Goal: Task Accomplishment & Management: Complete application form

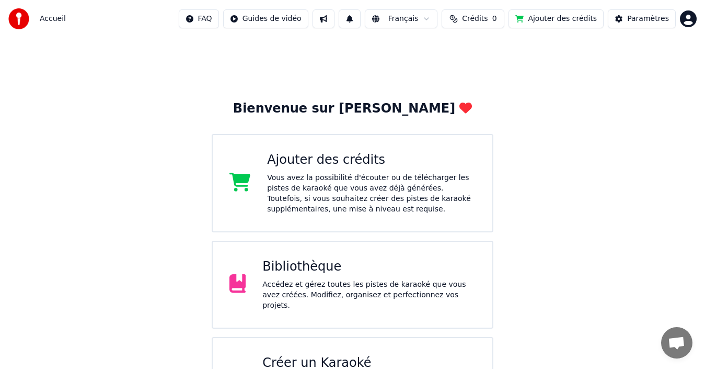
click at [304, 157] on div "Ajouter des crédits" at bounding box center [371, 160] width 209 height 17
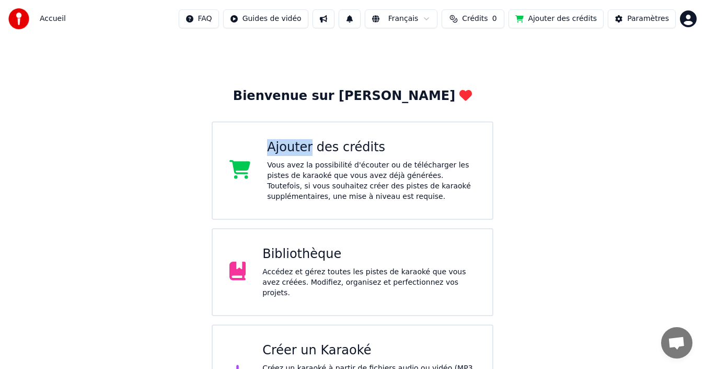
scroll to position [52, 0]
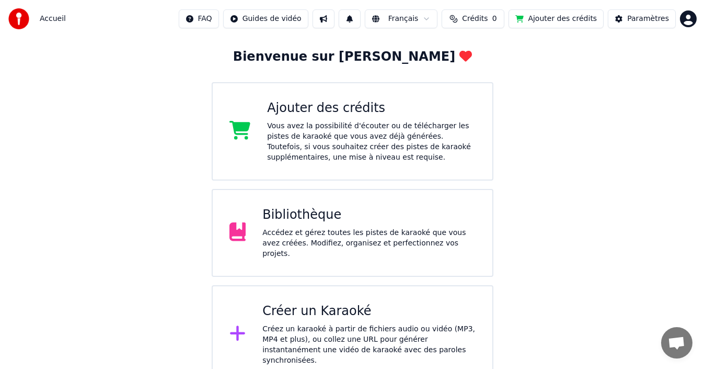
click at [310, 222] on div "Bibliothèque" at bounding box center [368, 215] width 213 height 17
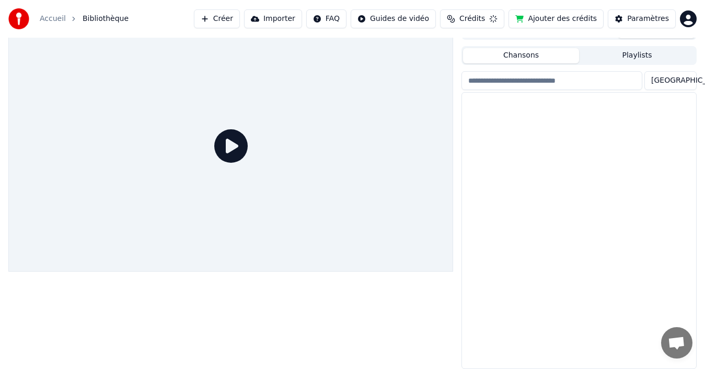
scroll to position [17, 0]
click at [490, 111] on img at bounding box center [490, 110] width 48 height 27
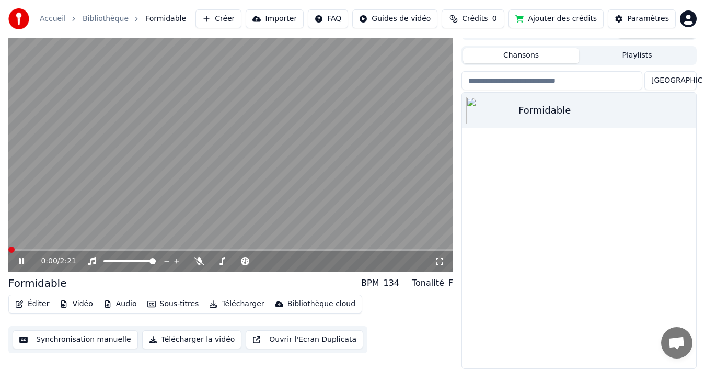
click at [8, 253] on span at bounding box center [11, 249] width 6 height 6
click at [588, 22] on button "Ajouter des crédits" at bounding box center [556, 18] width 95 height 19
click at [19, 262] on icon at bounding box center [21, 261] width 5 height 6
click at [68, 341] on button "Synchronisation manuelle" at bounding box center [75, 339] width 125 height 19
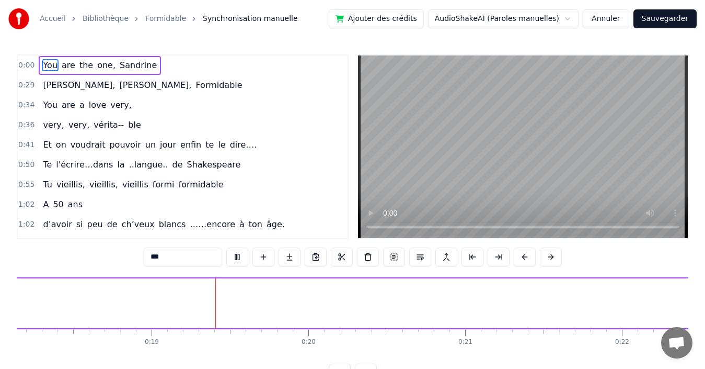
scroll to position [0, 2905]
click at [53, 83] on span "Sandrine," at bounding box center [79, 85] width 74 height 12
type input "*********"
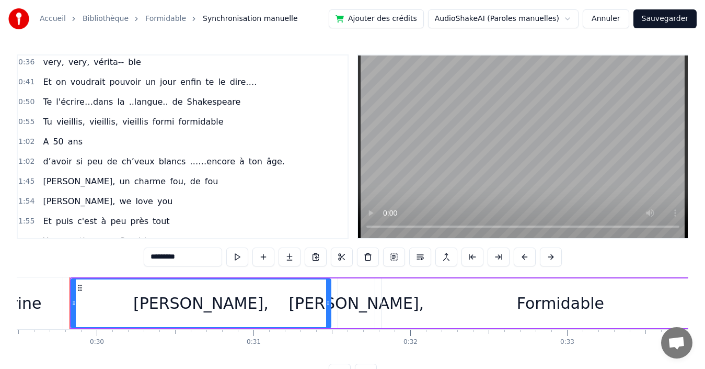
scroll to position [0, 0]
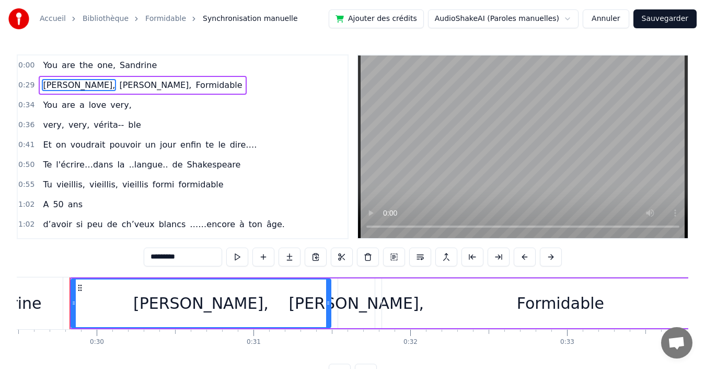
click at [222, 21] on span "Synchronisation manuelle" at bounding box center [250, 19] width 95 height 10
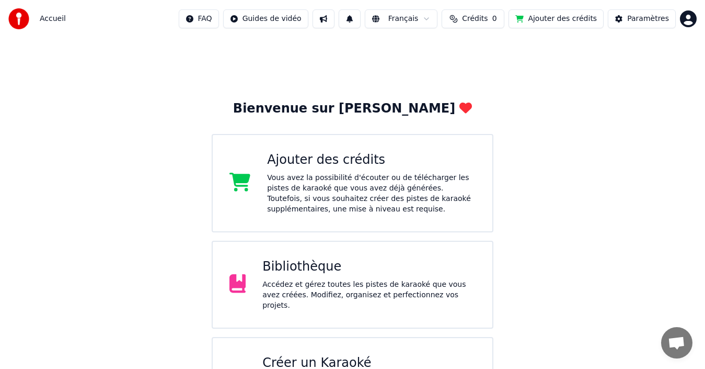
click at [287, 18] on html "Accueil FAQ Guides de vidéo Français Crédits 0 Ajouter des crédits Paramètres B…" at bounding box center [352, 217] width 705 height 435
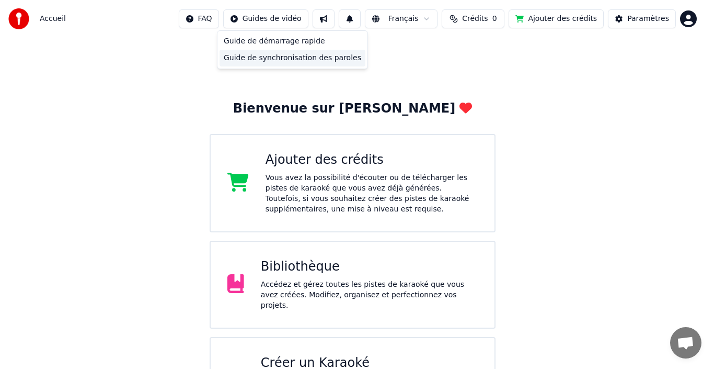
click at [287, 59] on div "Guide de synchronisation des paroles" at bounding box center [293, 58] width 146 height 17
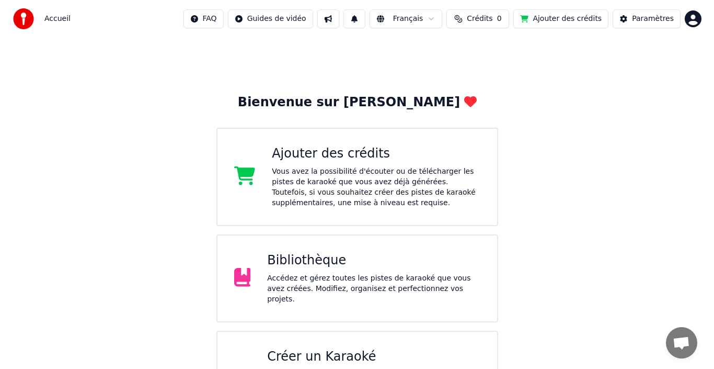
scroll to position [52, 0]
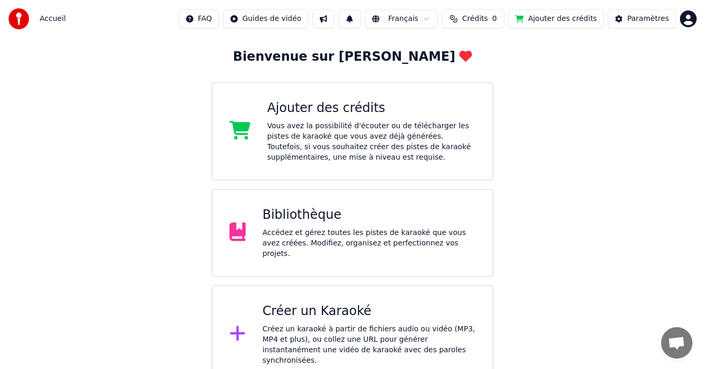
click at [334, 312] on div "Créer un Karaoké" at bounding box center [368, 311] width 213 height 17
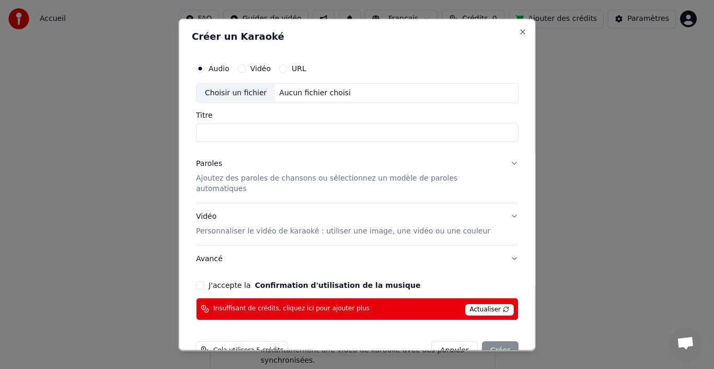
click at [210, 132] on input "Titre" at bounding box center [357, 131] width 323 height 19
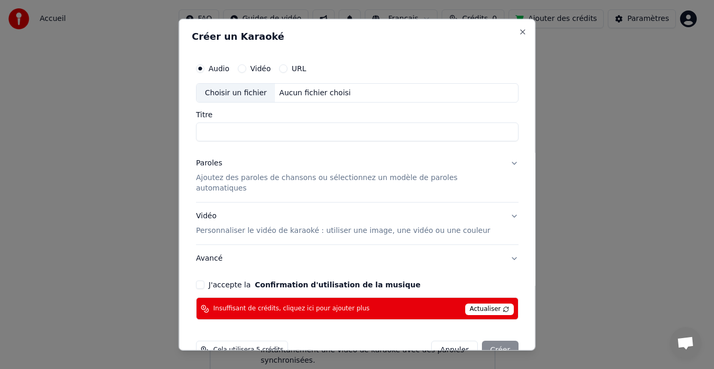
click at [211, 132] on input "Titre" at bounding box center [357, 131] width 323 height 19
click at [231, 96] on div "Choisir un fichier" at bounding box center [236, 92] width 78 height 19
type input "**********"
click at [235, 178] on p "Ajoutez des paroles de chansons ou sélectionnez un modèle de paroles automatiqu…" at bounding box center [349, 183] width 306 height 21
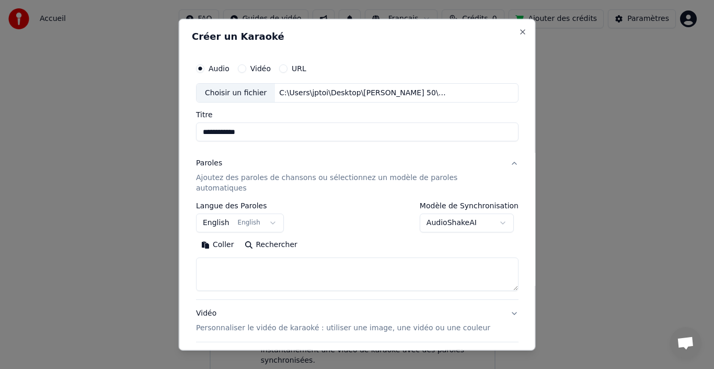
click at [274, 213] on button "English English" at bounding box center [240, 222] width 88 height 19
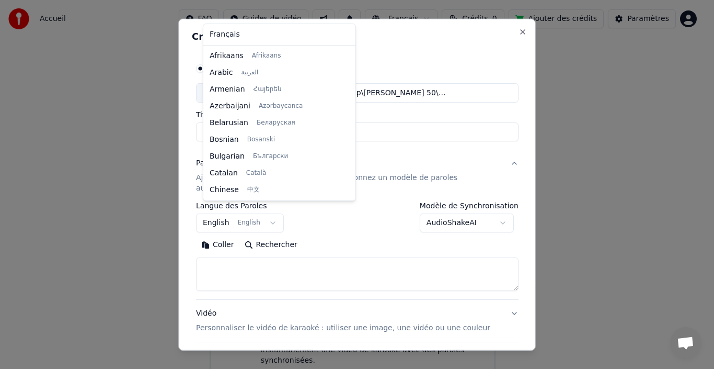
scroll to position [84, 0]
select select "**"
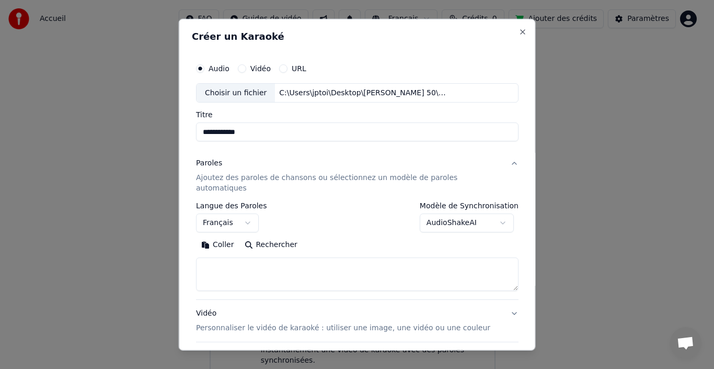
click at [221, 258] on textarea at bounding box center [357, 273] width 323 height 33
paste textarea "**********"
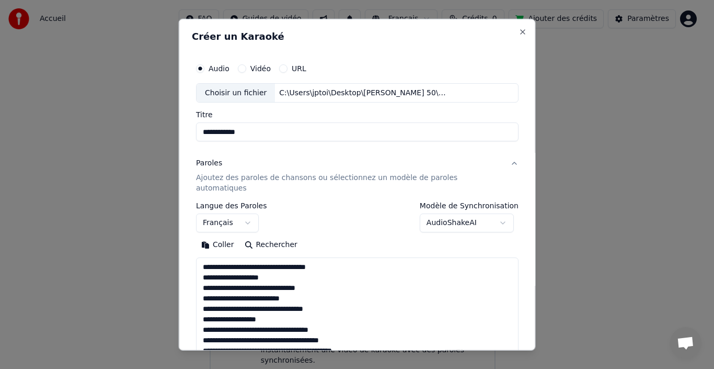
scroll to position [484, 0]
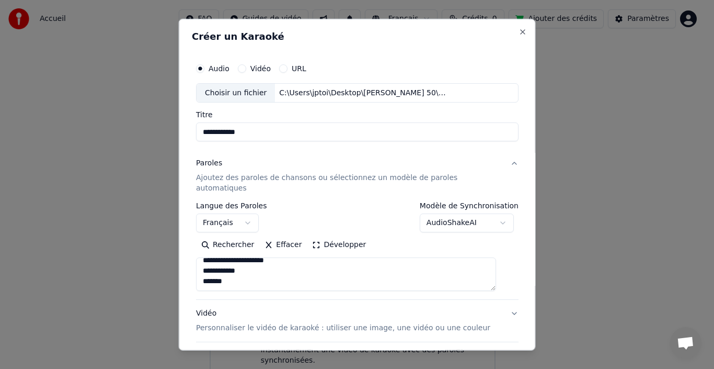
type textarea "**********"
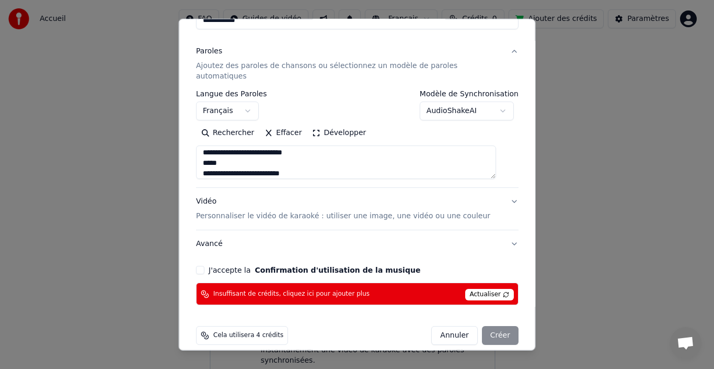
scroll to position [112, 0]
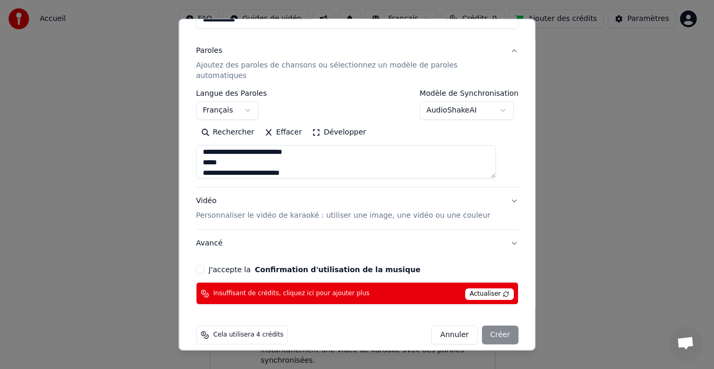
click at [351, 210] on p "Personnaliser le vidéo de karaoké : utiliser une image, une vidéo ou une couleur" at bounding box center [343, 215] width 294 height 10
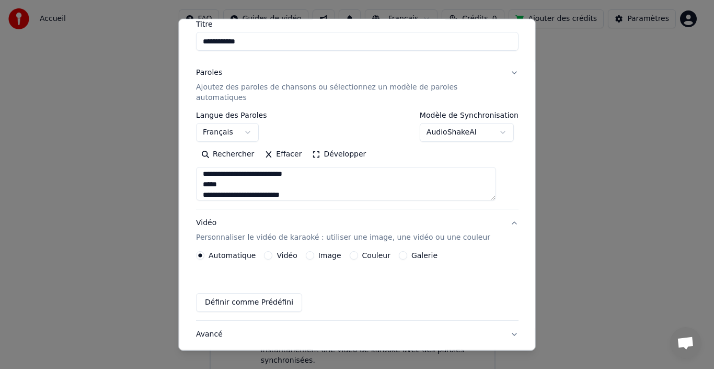
scroll to position [84, 0]
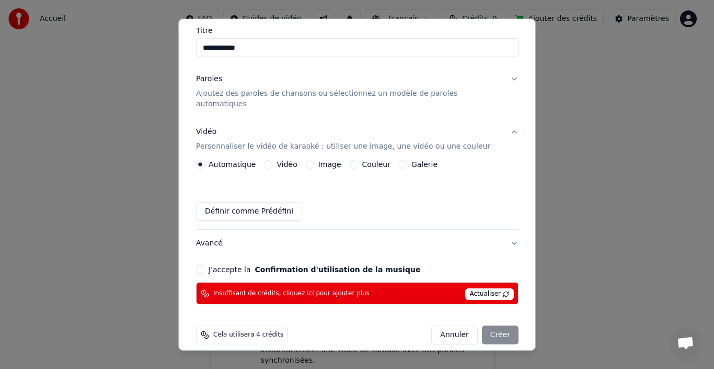
click at [327, 161] on label "Image" at bounding box center [329, 164] width 23 height 7
click at [314, 160] on button "Image" at bounding box center [309, 164] width 8 height 8
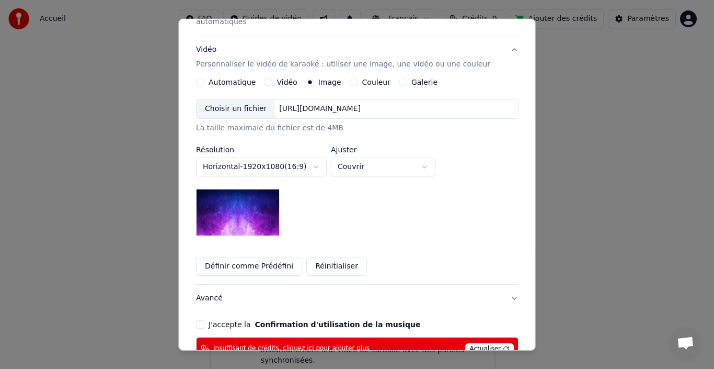
scroll to position [158, 0]
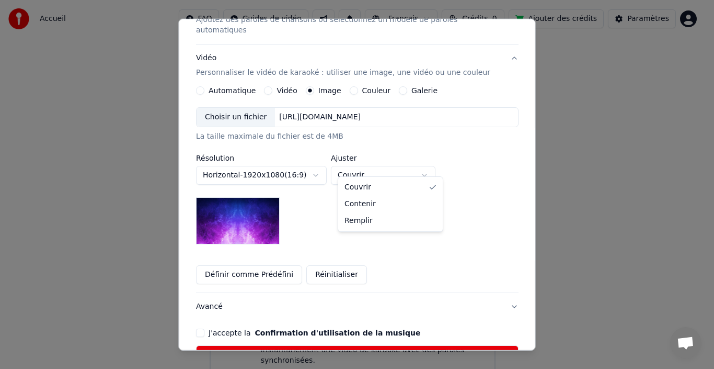
click at [431, 164] on body "**********" at bounding box center [352, 165] width 705 height 435
select select "****"
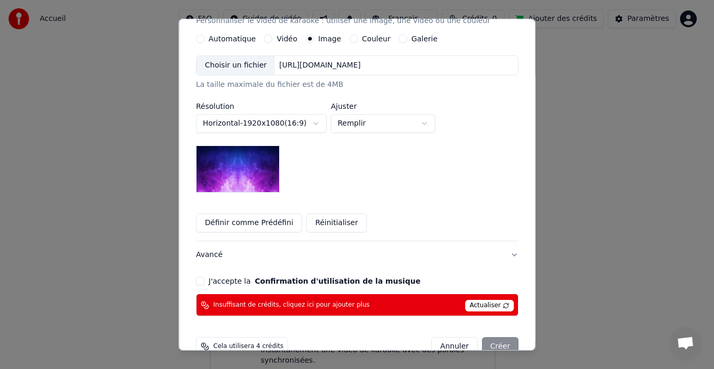
scroll to position [221, 0]
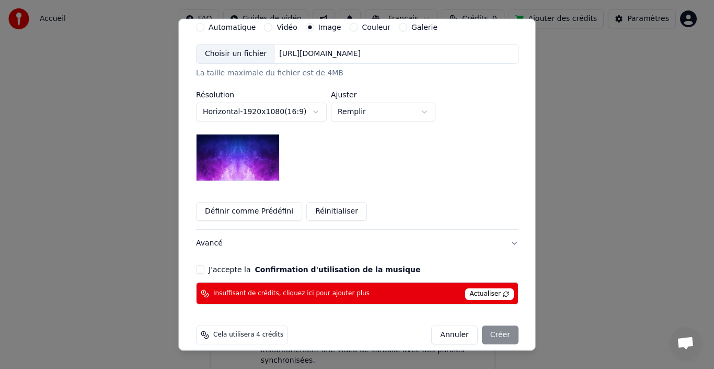
click at [204, 265] on button "J'accepte la Confirmation d'utilisation de la musique" at bounding box center [200, 269] width 8 height 8
click at [490, 288] on span "Actualiser" at bounding box center [489, 294] width 49 height 12
click at [279, 289] on span "Insuffisant de crédits, cliquez ici pour ajouter plus" at bounding box center [291, 293] width 156 height 8
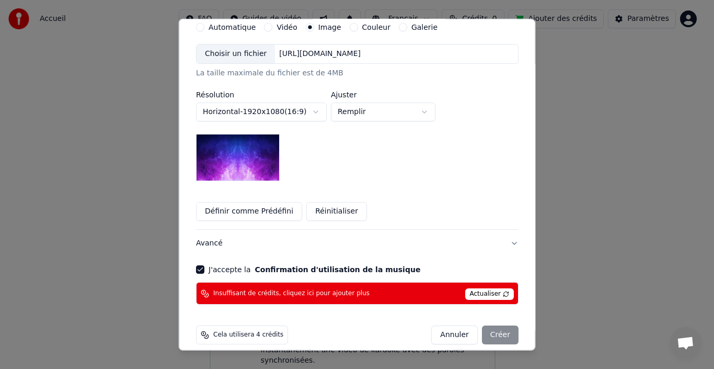
click at [421, 282] on div "Insuffisant de crédits, cliquez ici pour ajouter plus Actualiser" at bounding box center [357, 293] width 323 height 22
click at [283, 325] on div "Cela utilisera 4 crédits" at bounding box center [242, 334] width 92 height 19
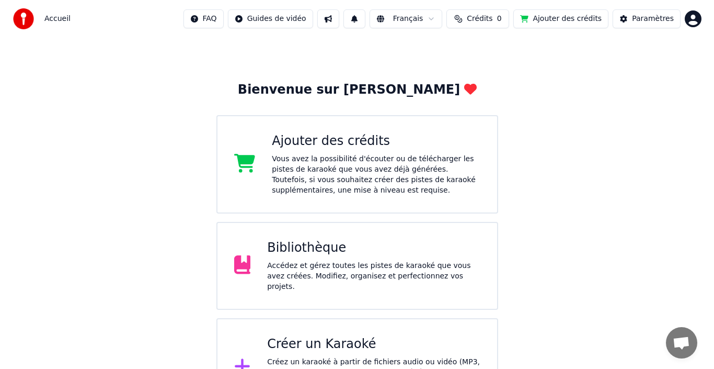
scroll to position [52, 0]
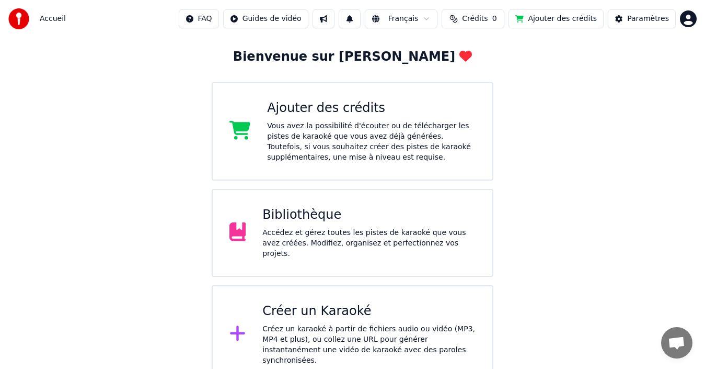
click at [311, 310] on div "Créer un Karaoké" at bounding box center [368, 311] width 213 height 17
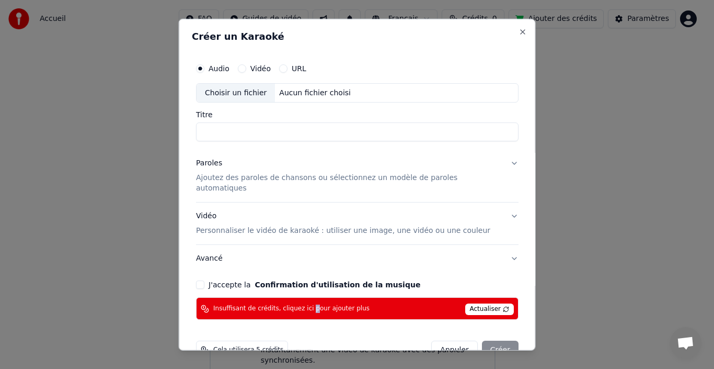
click at [311, 310] on div "Audio Vidéo URL Choisir un fichier Aucun fichier choisi Titre Paroles Ajoutez d…" at bounding box center [357, 188] width 331 height 270
click at [233, 93] on div "Choisir un fichier" at bounding box center [236, 92] width 78 height 19
type input "**********"
click at [220, 177] on p "Ajoutez des paroles de chansons ou sélectionnez un modèle de paroles automatiqu…" at bounding box center [349, 183] width 306 height 21
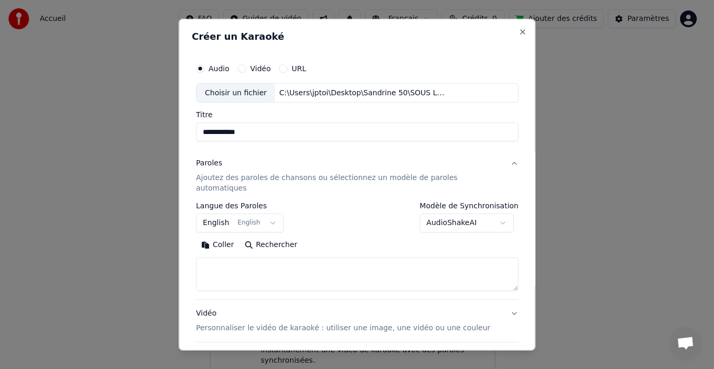
click at [222, 258] on textarea at bounding box center [357, 273] width 323 height 33
paste textarea "**********"
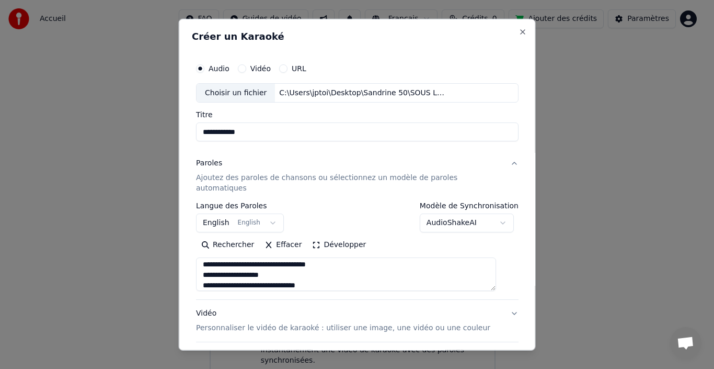
scroll to position [0, 0]
type textarea "**********"
click at [272, 213] on button "English English" at bounding box center [240, 222] width 88 height 19
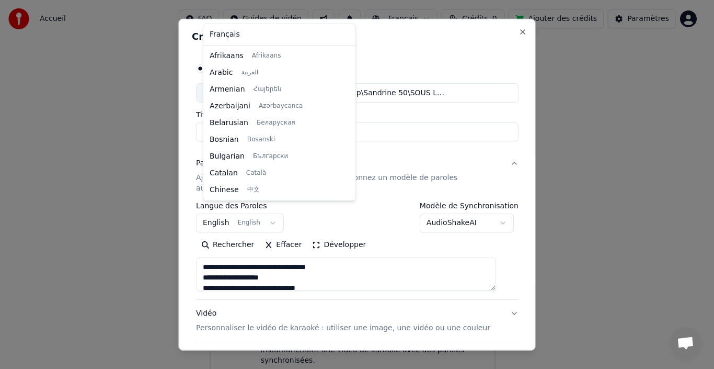
scroll to position [84, 0]
select select "**"
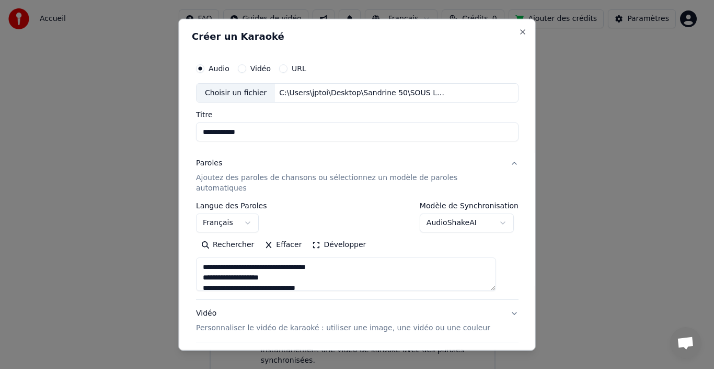
click at [282, 323] on p "Personnaliser le vidéo de karaoké : utiliser une image, une vidéo ou une couleur" at bounding box center [343, 328] width 294 height 10
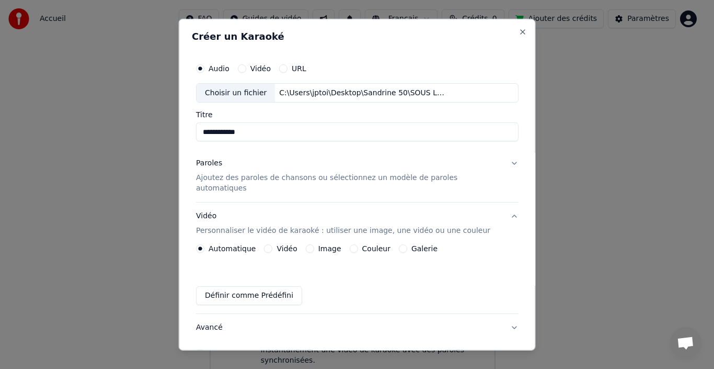
click at [333, 245] on label "Image" at bounding box center [329, 248] width 23 height 7
click at [314, 244] on button "Image" at bounding box center [309, 248] width 8 height 8
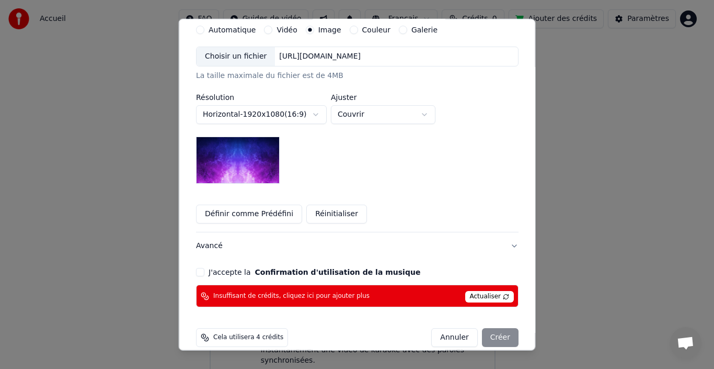
scroll to position [220, 0]
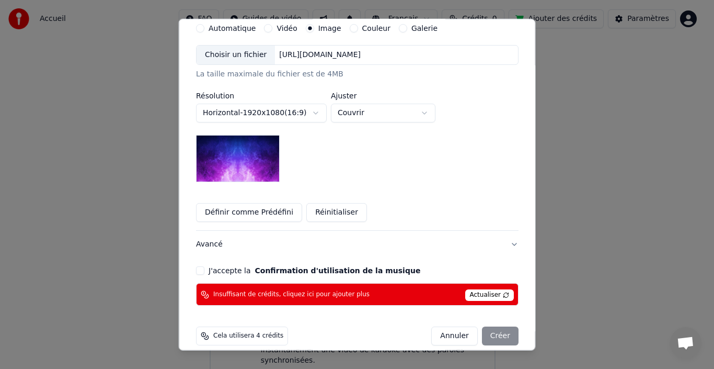
click at [207, 255] on div "**********" at bounding box center [357, 71] width 331 height 476
click at [204, 266] on button "J'accepte la Confirmation d'utilisation de la musique" at bounding box center [200, 270] width 8 height 8
click at [484, 326] on div "Annuler Créer" at bounding box center [474, 335] width 87 height 19
click at [467, 289] on span "Actualiser" at bounding box center [489, 295] width 49 height 12
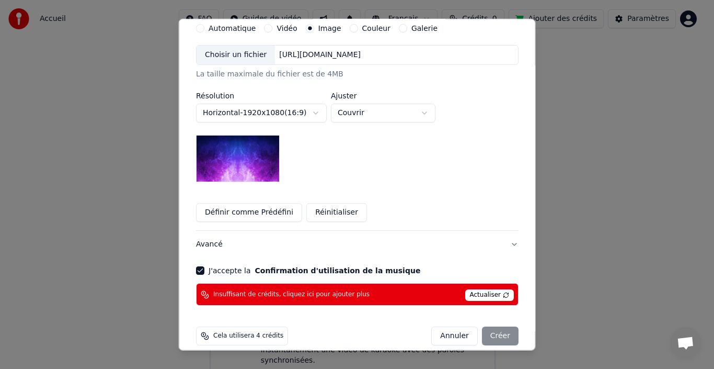
click at [291, 290] on span "Insuffisant de crédits, cliquez ici pour ajouter plus" at bounding box center [291, 294] width 156 height 8
